Goal: Task Accomplishment & Management: Manage account settings

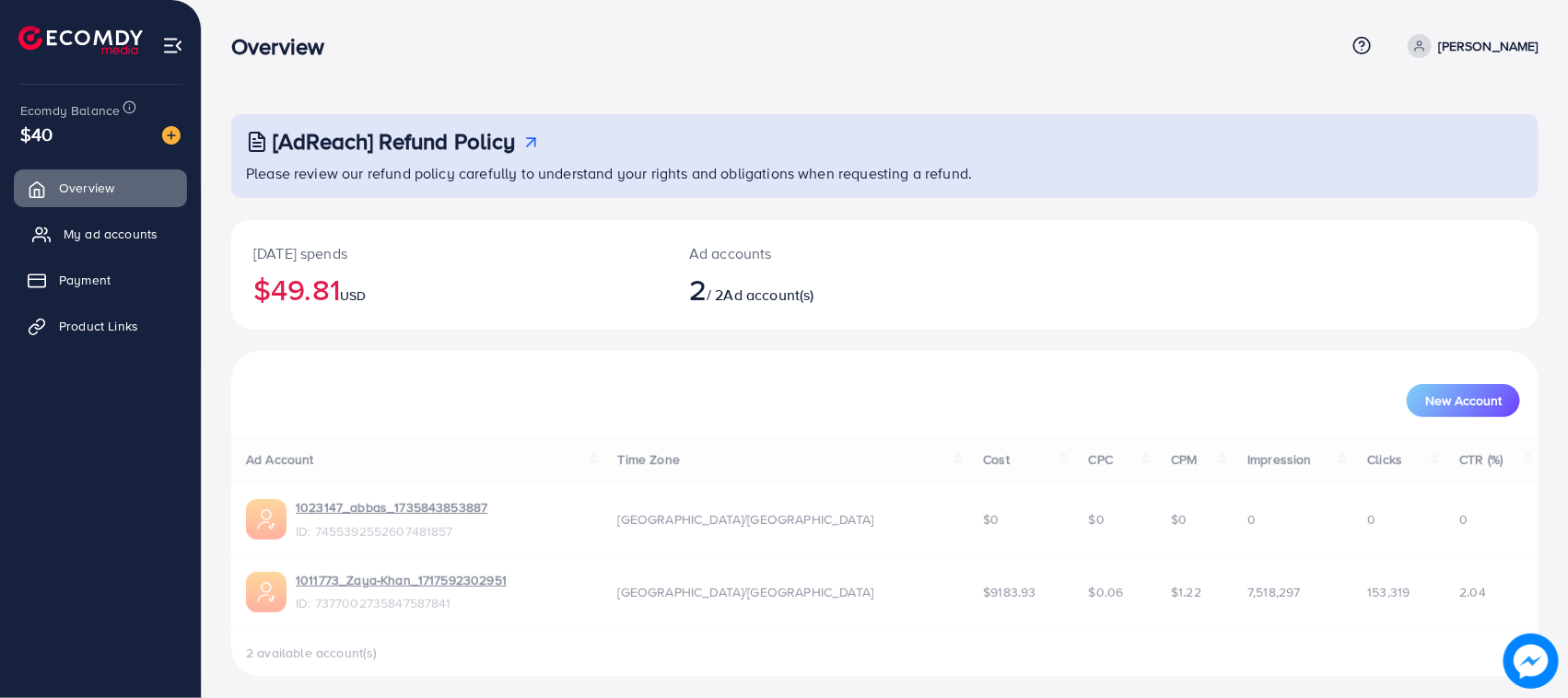
click at [116, 235] on span "My ad accounts" at bounding box center [111, 234] width 94 height 18
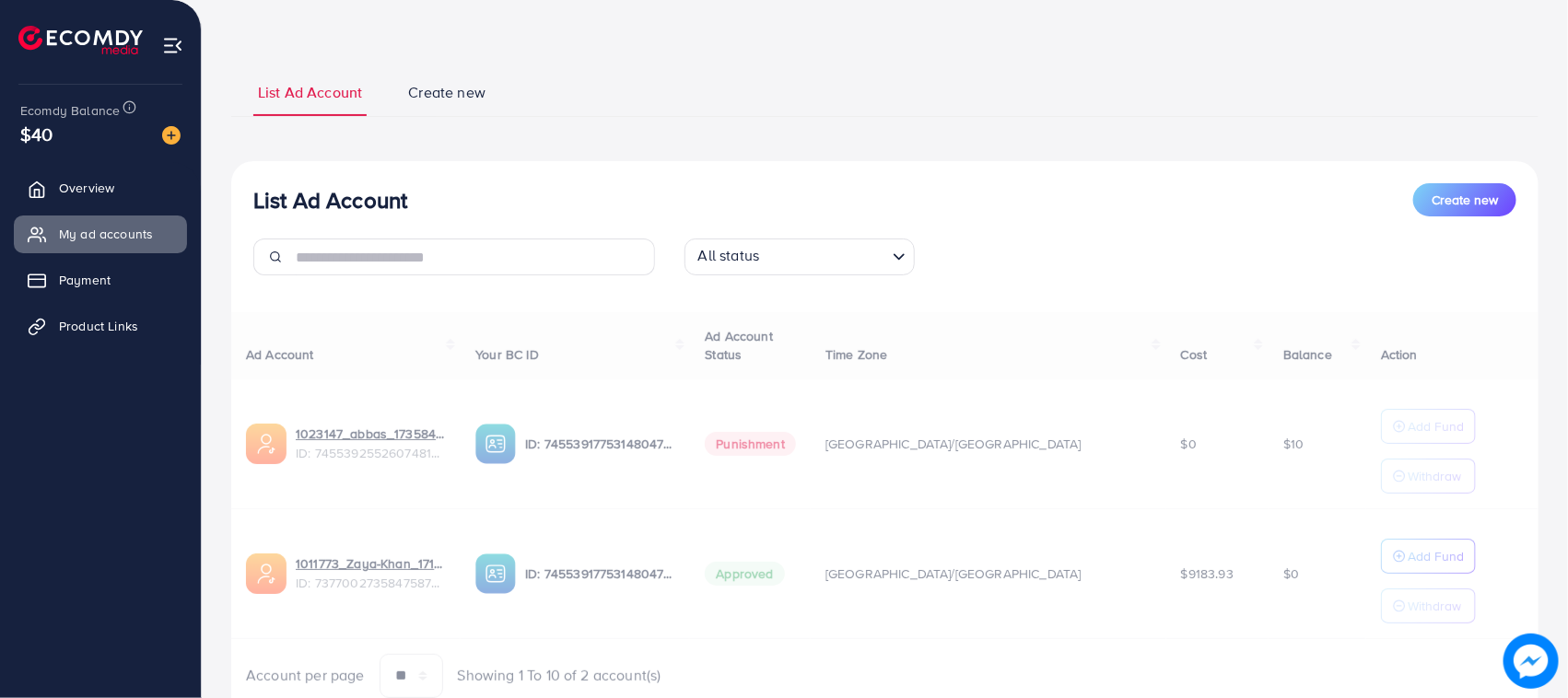
scroll to position [143, 0]
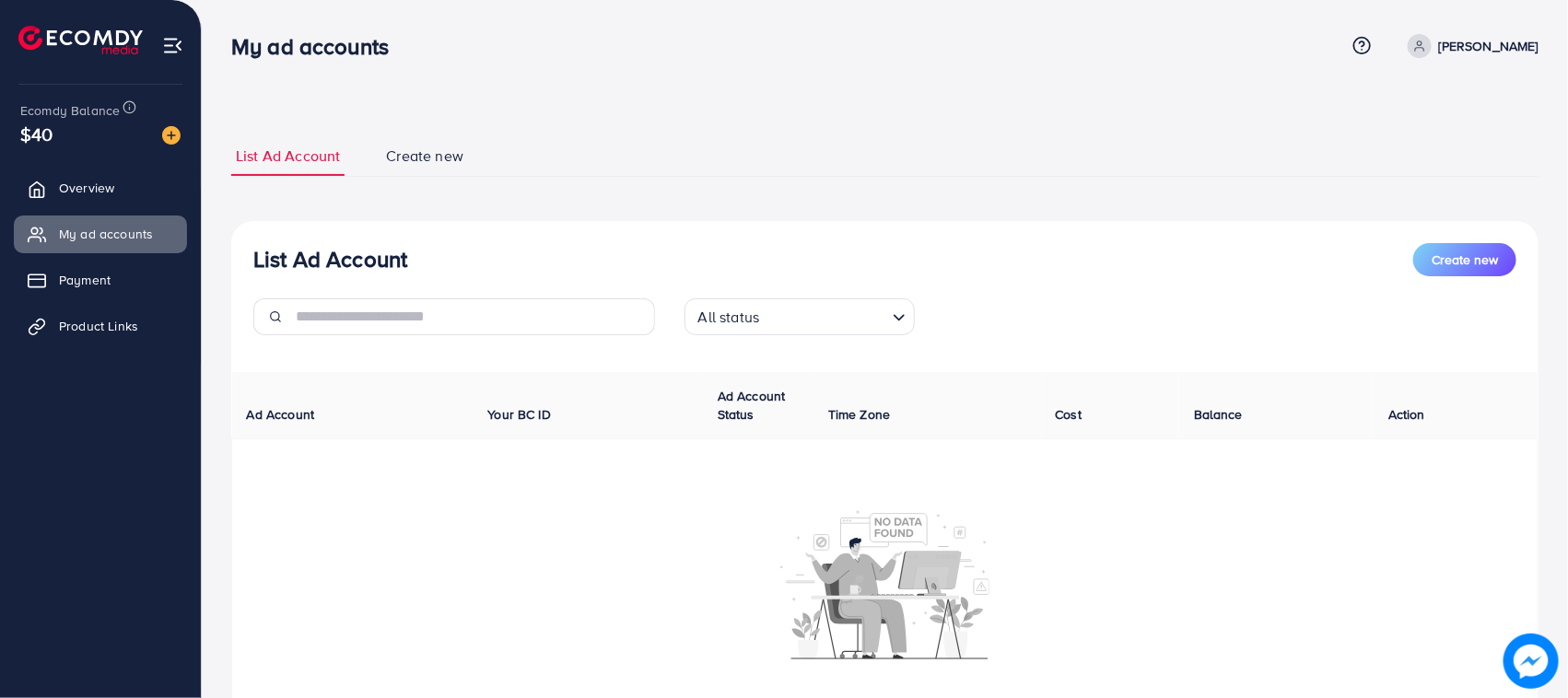
click at [173, 139] on img at bounding box center [171, 135] width 19 height 18
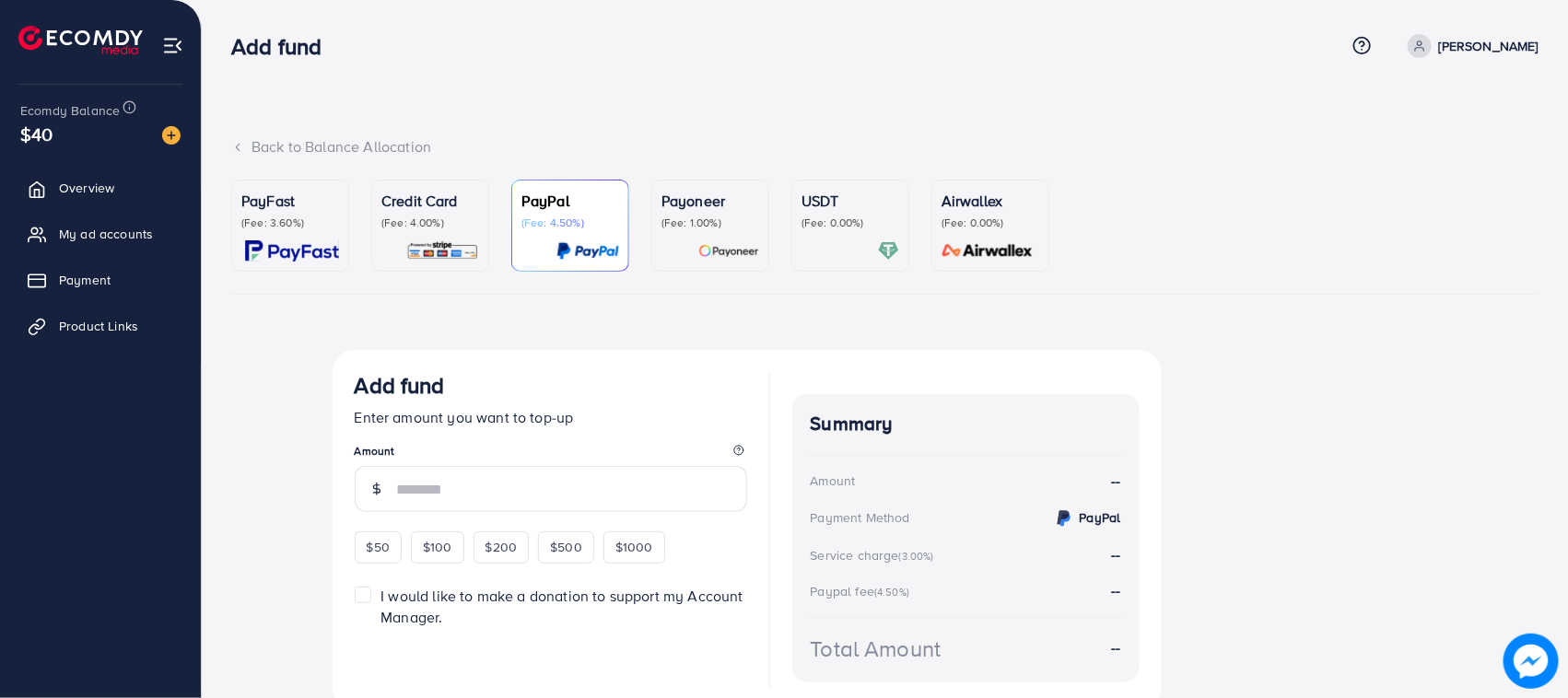
click at [421, 242] on img at bounding box center [442, 251] width 73 height 21
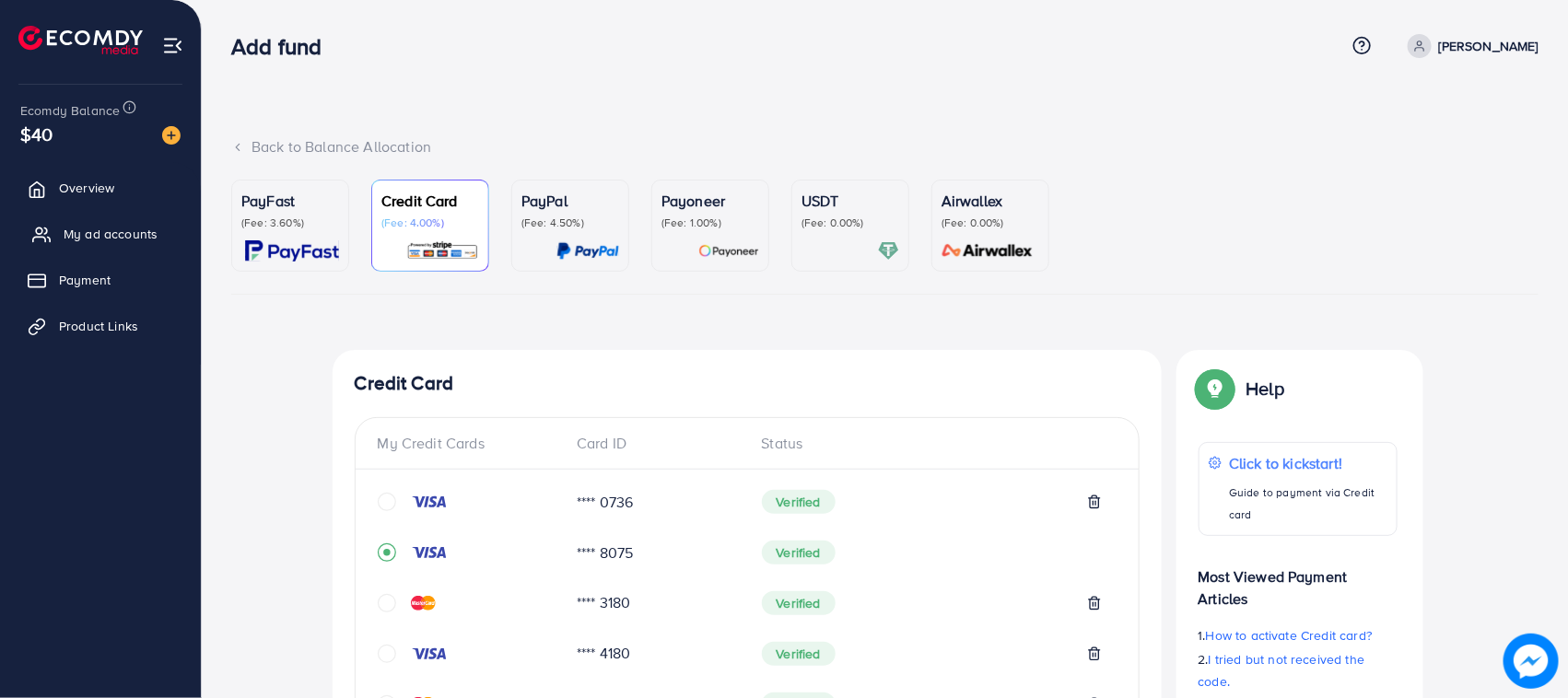
click at [102, 239] on span "My ad accounts" at bounding box center [111, 234] width 94 height 18
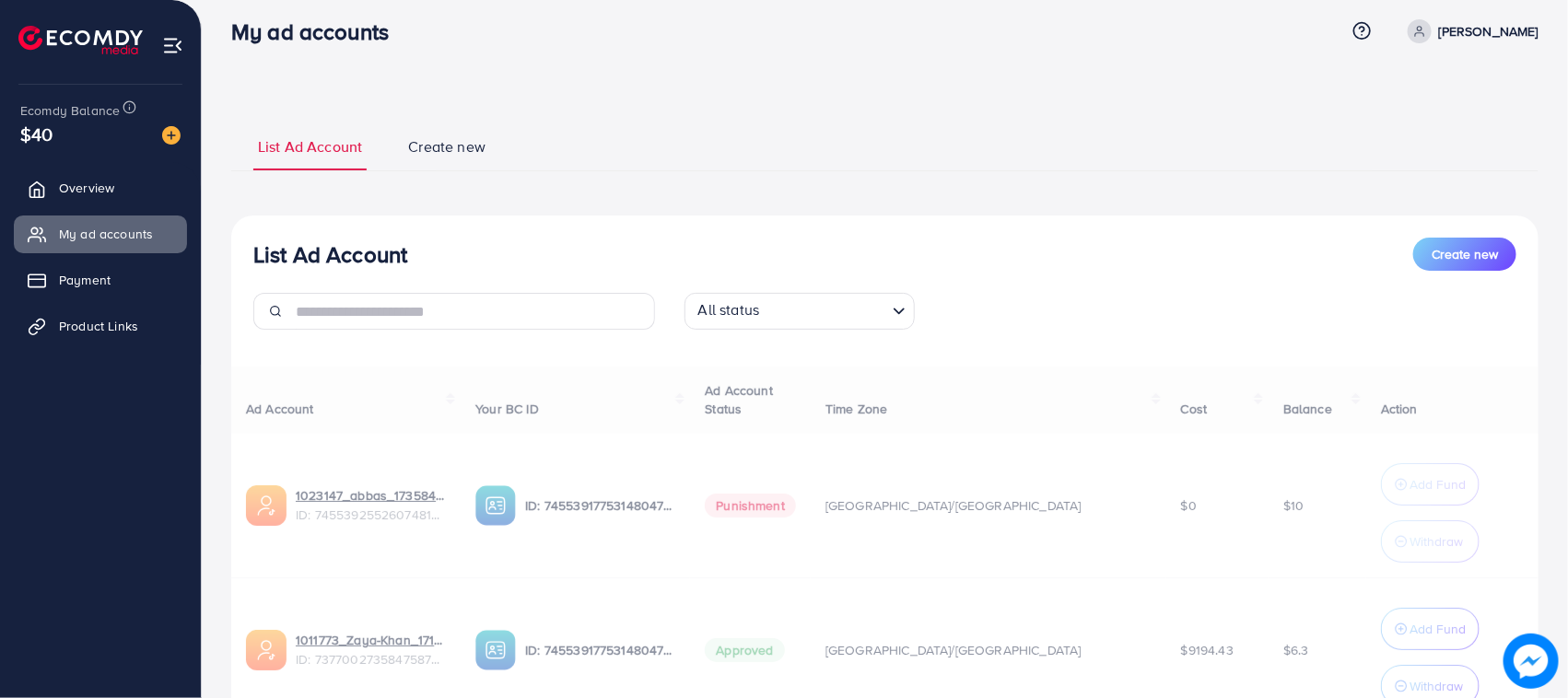
scroll to position [173, 0]
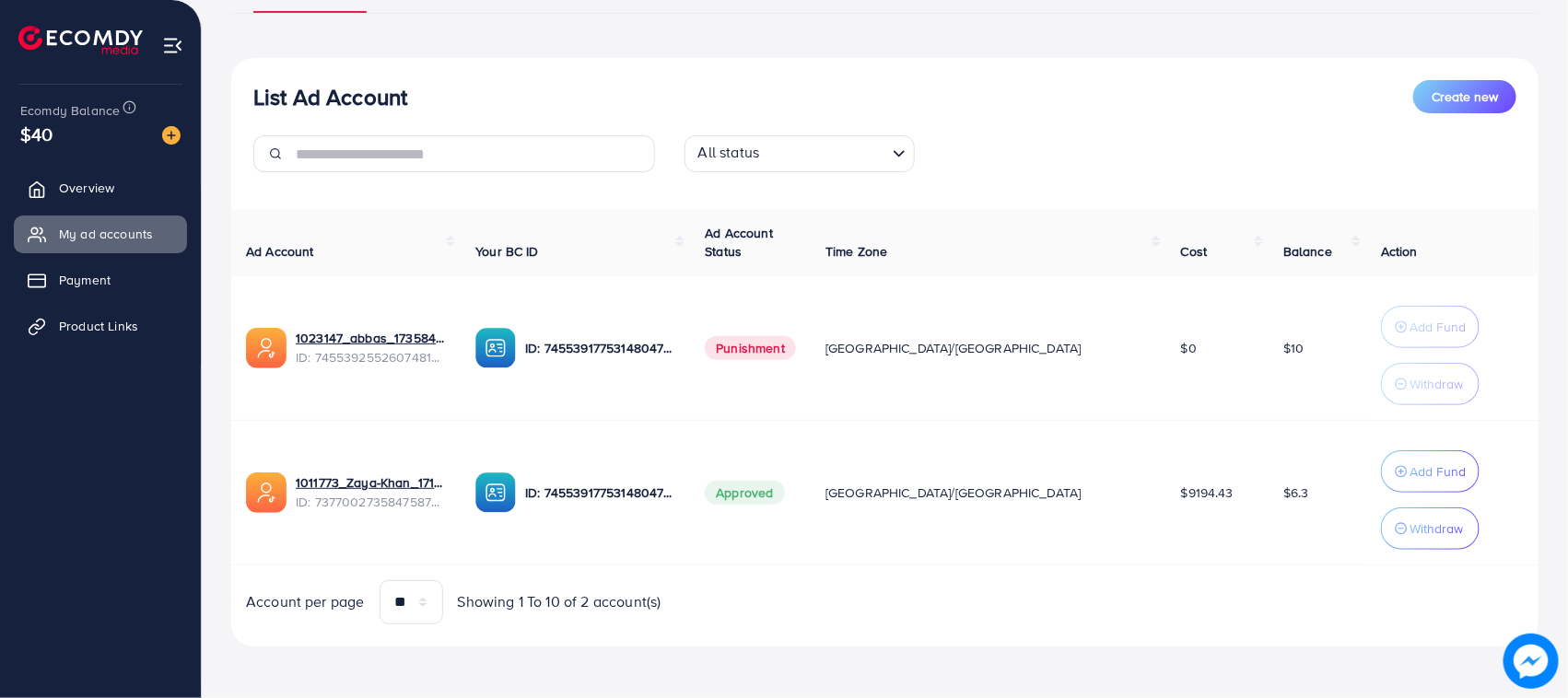
drag, startPoint x: 1264, startPoint y: 503, endPoint x: 1210, endPoint y: 505, distance: 54.0
click at [1269, 505] on td "$6.3" at bounding box center [1318, 492] width 98 height 144
click at [1269, 531] on td "$6.3" at bounding box center [1318, 492] width 98 height 144
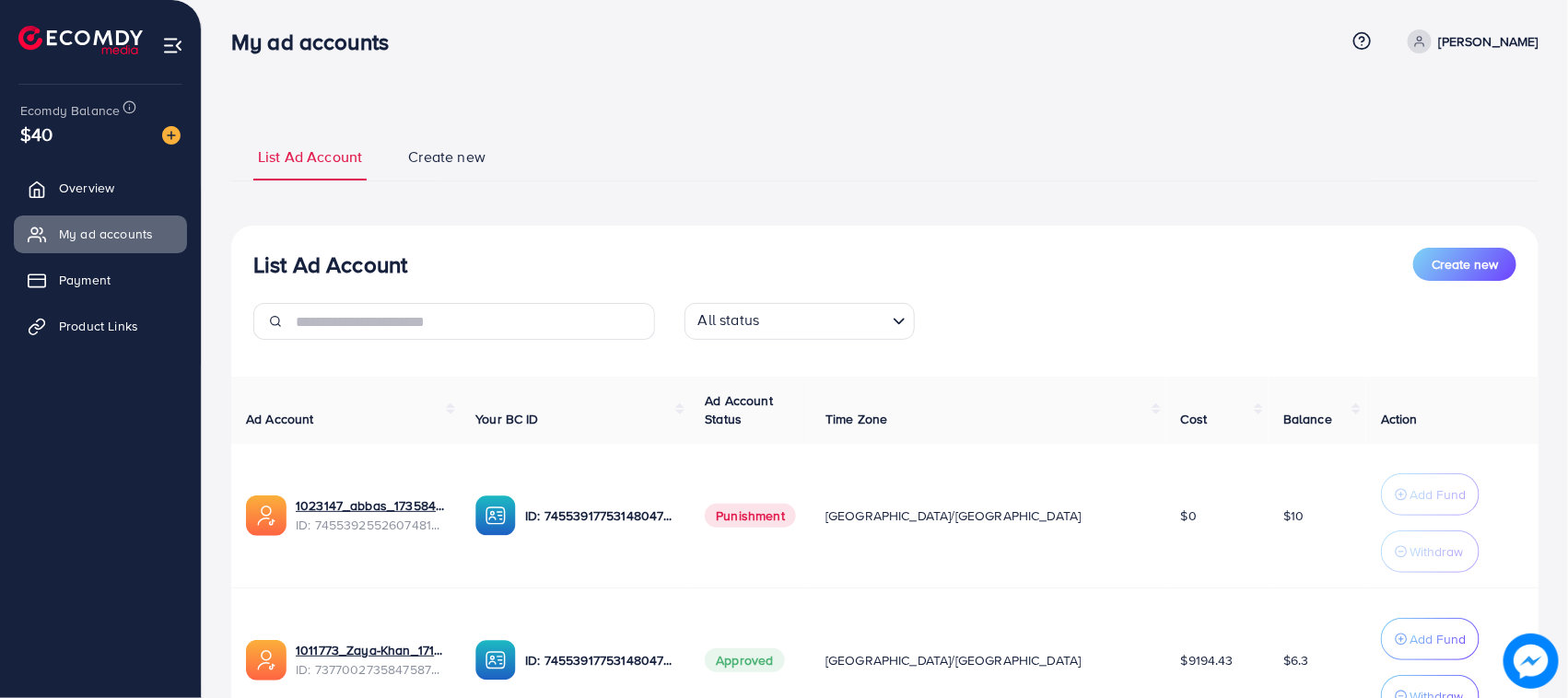
scroll to position [0, 0]
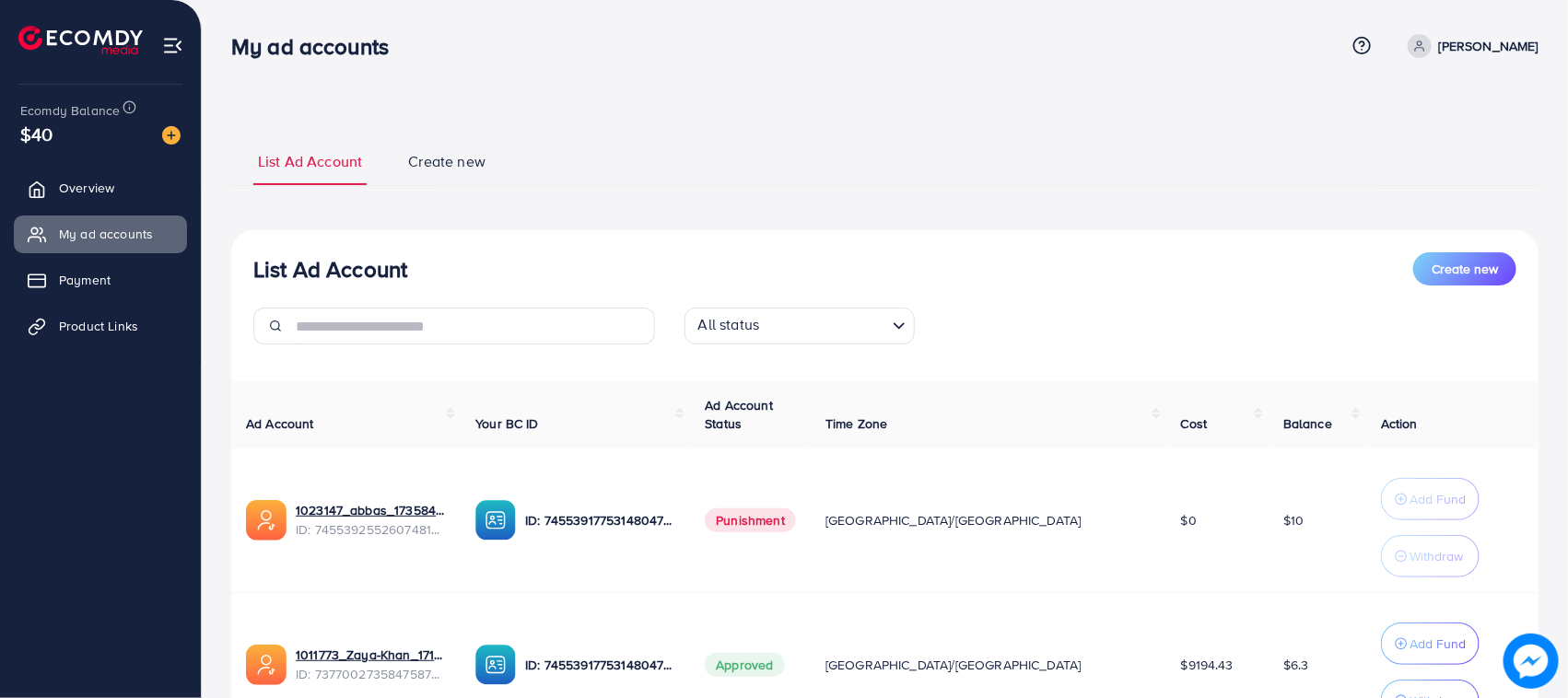
drag, startPoint x: 333, startPoint y: 130, endPoint x: 583, endPoint y: 200, distance: 259.6
click at [574, 212] on div "List Ad Account Create new List Ad Account Create new All status Loading... Ad …" at bounding box center [884, 435] width 1366 height 870
click at [584, 200] on div "List Ad Account Create new List Ad Account Create new All status Loading... Ad …" at bounding box center [884, 477] width 1307 height 682
